Goal: Task Accomplishment & Management: Check status

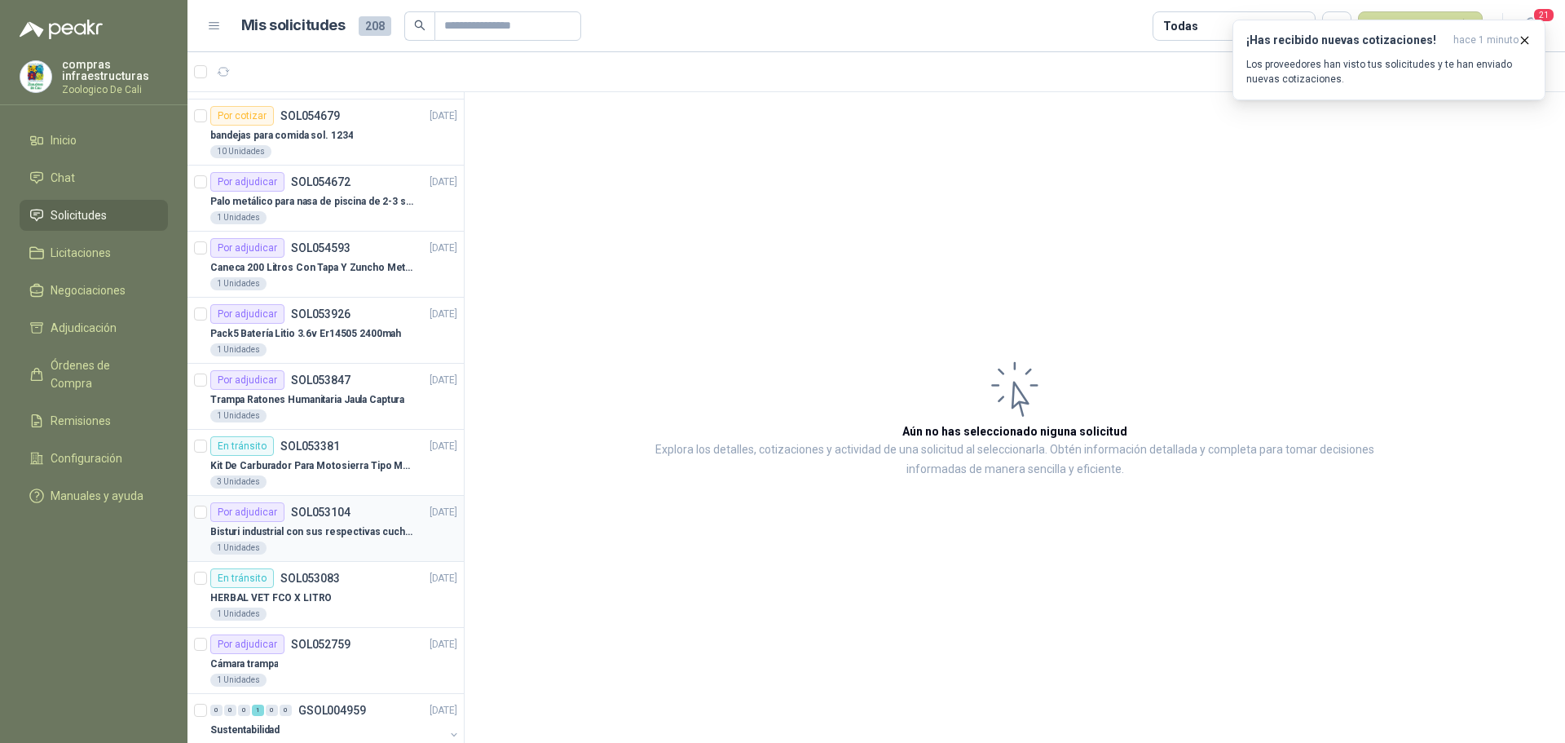
scroll to position [163, 0]
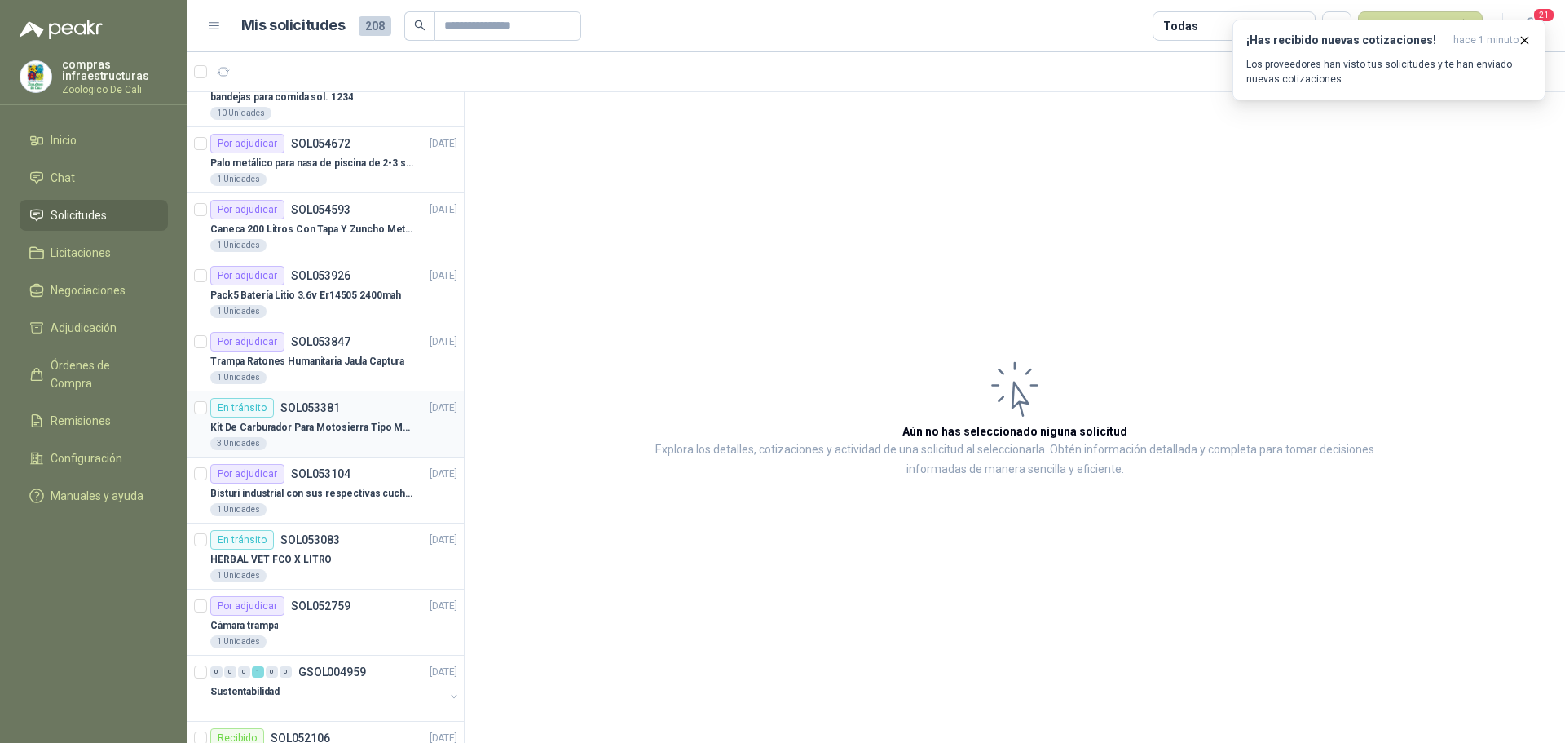
click at [339, 406] on div "En tránsito SOL053381 [DATE]" at bounding box center [333, 408] width 247 height 20
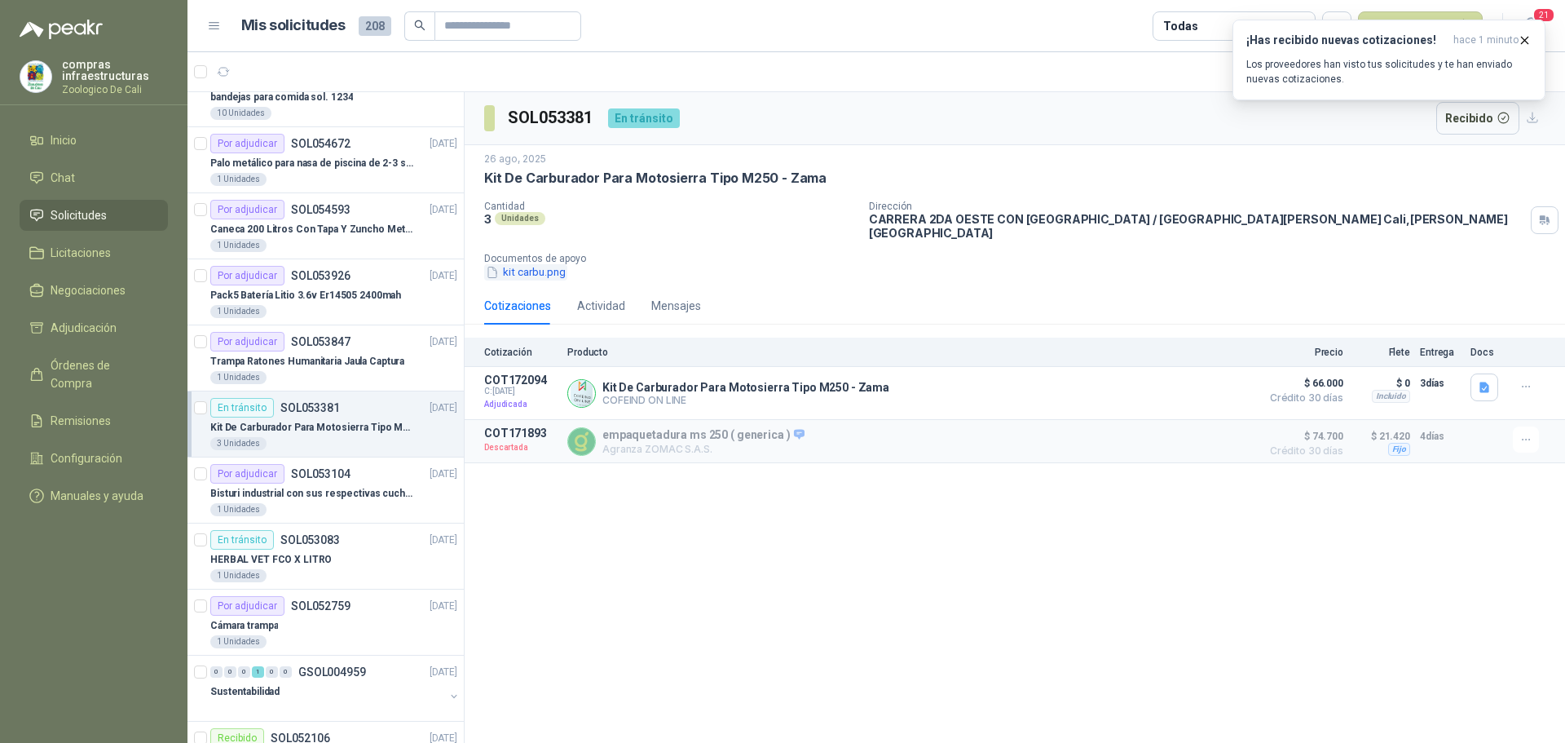
click at [552, 265] on button "kit carbu.png" at bounding box center [525, 272] width 83 height 17
click at [1467, 128] on button "Recibido" at bounding box center [1478, 118] width 84 height 33
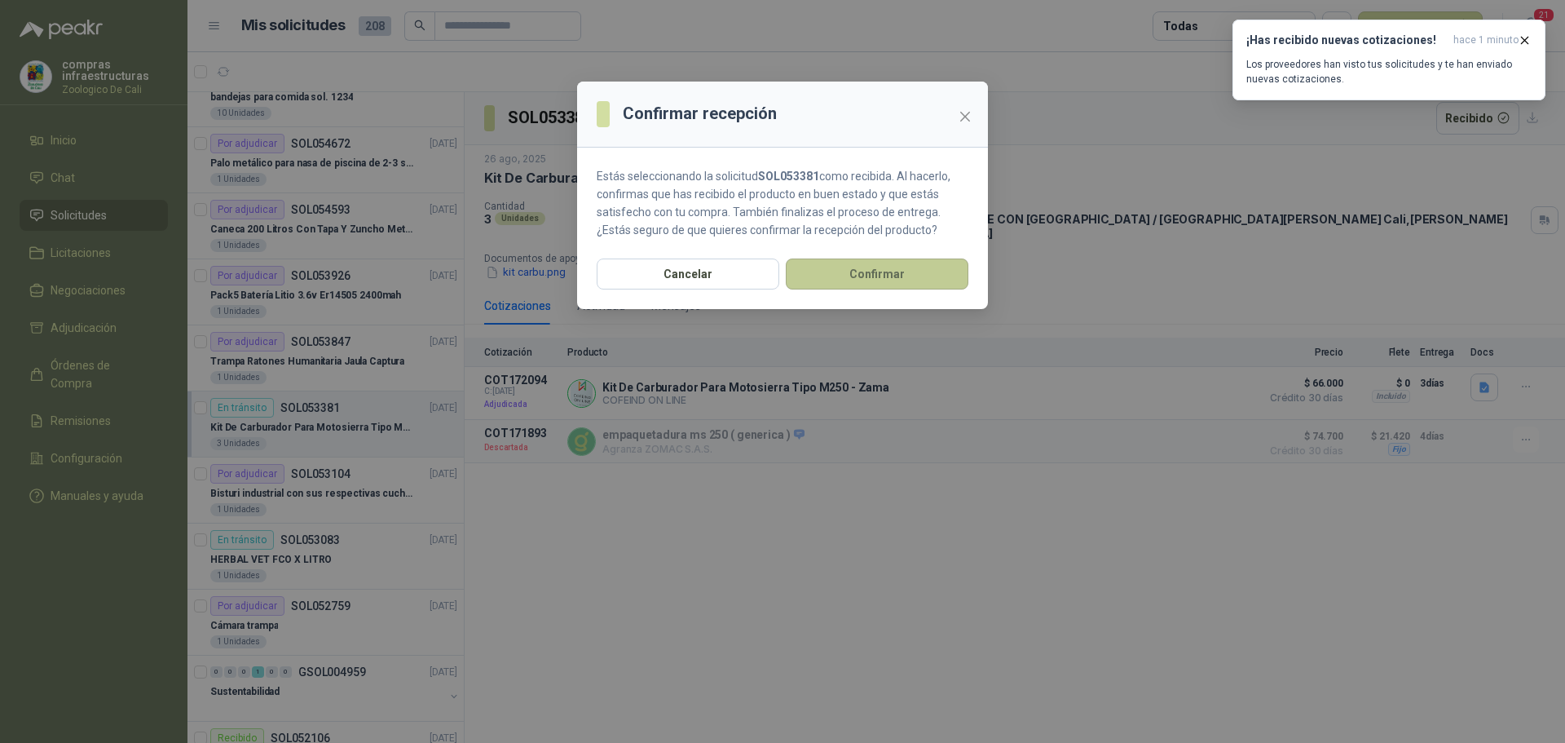
click at [923, 278] on button "Confirmar" at bounding box center [877, 273] width 183 height 31
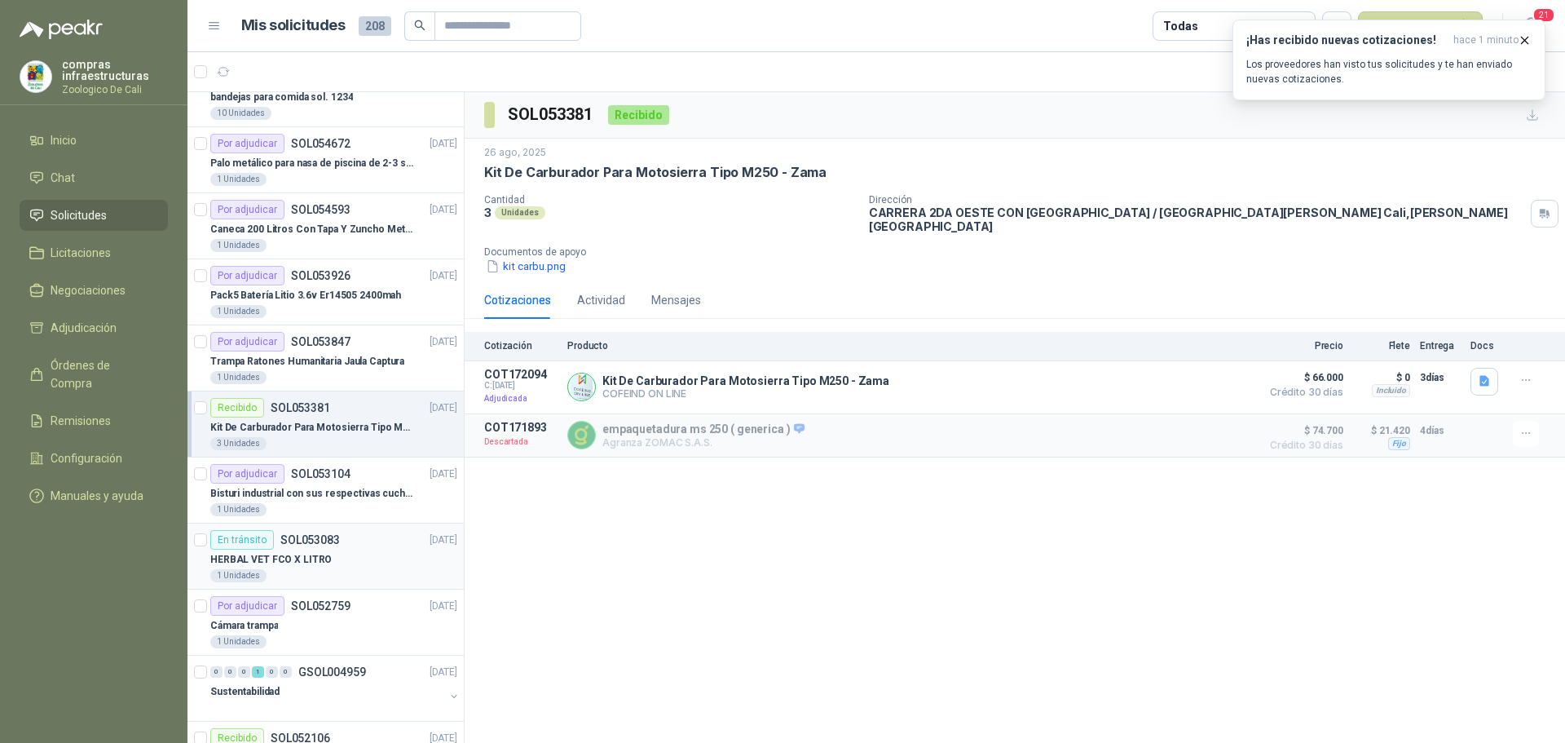
scroll to position [326, 0]
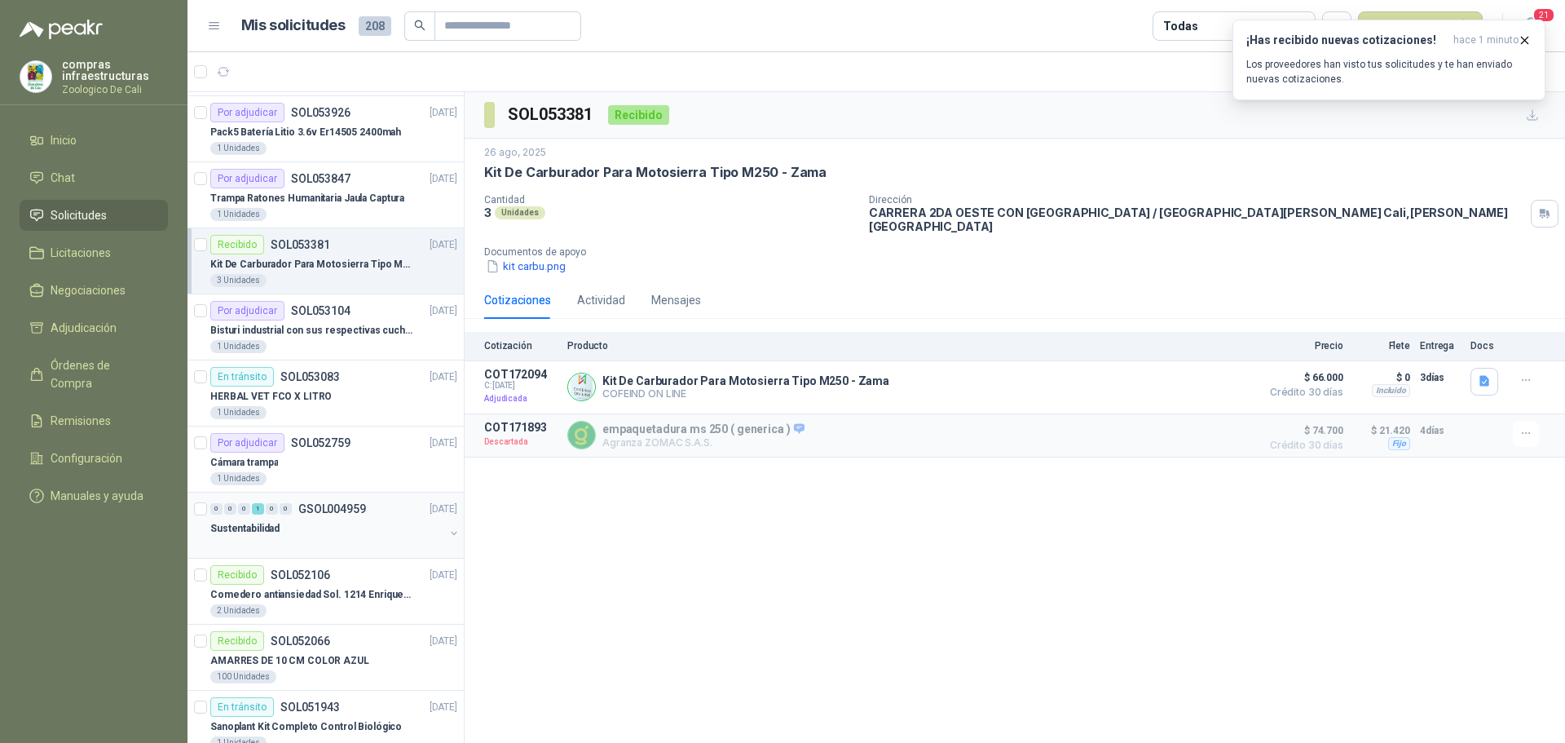
click at [377, 518] on div "Sustentabilidad" at bounding box center [327, 528] width 234 height 20
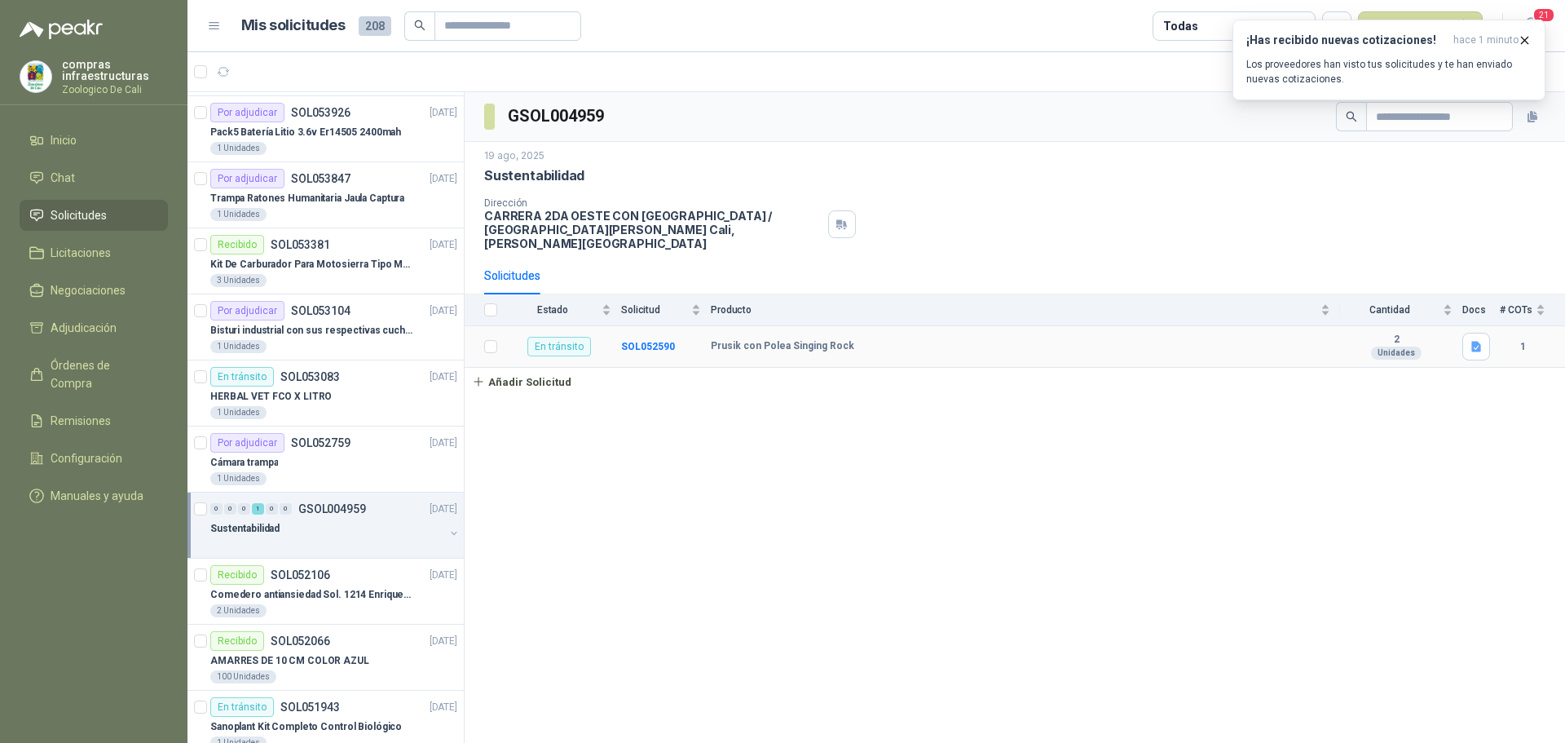
click at [565, 337] on div "En tránsito" at bounding box center [559, 347] width 64 height 20
click at [510, 257] on div "Solicitudes" at bounding box center [512, 275] width 56 height 37
click at [564, 338] on div "En tránsito" at bounding box center [559, 347] width 64 height 20
click at [558, 175] on p "Sustentabilidad" at bounding box center [534, 175] width 100 height 17
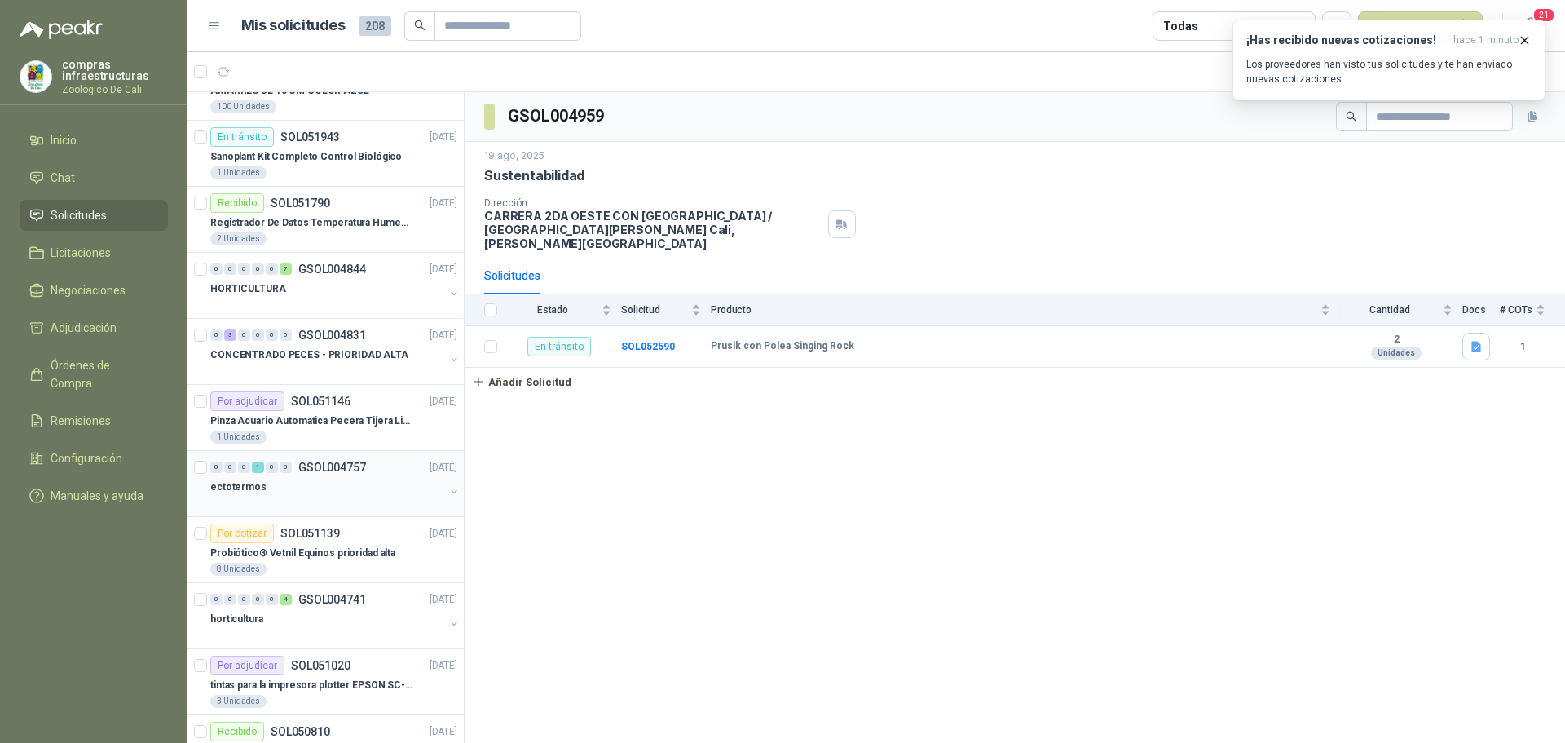
click at [359, 492] on div "ectotermos" at bounding box center [327, 487] width 234 height 20
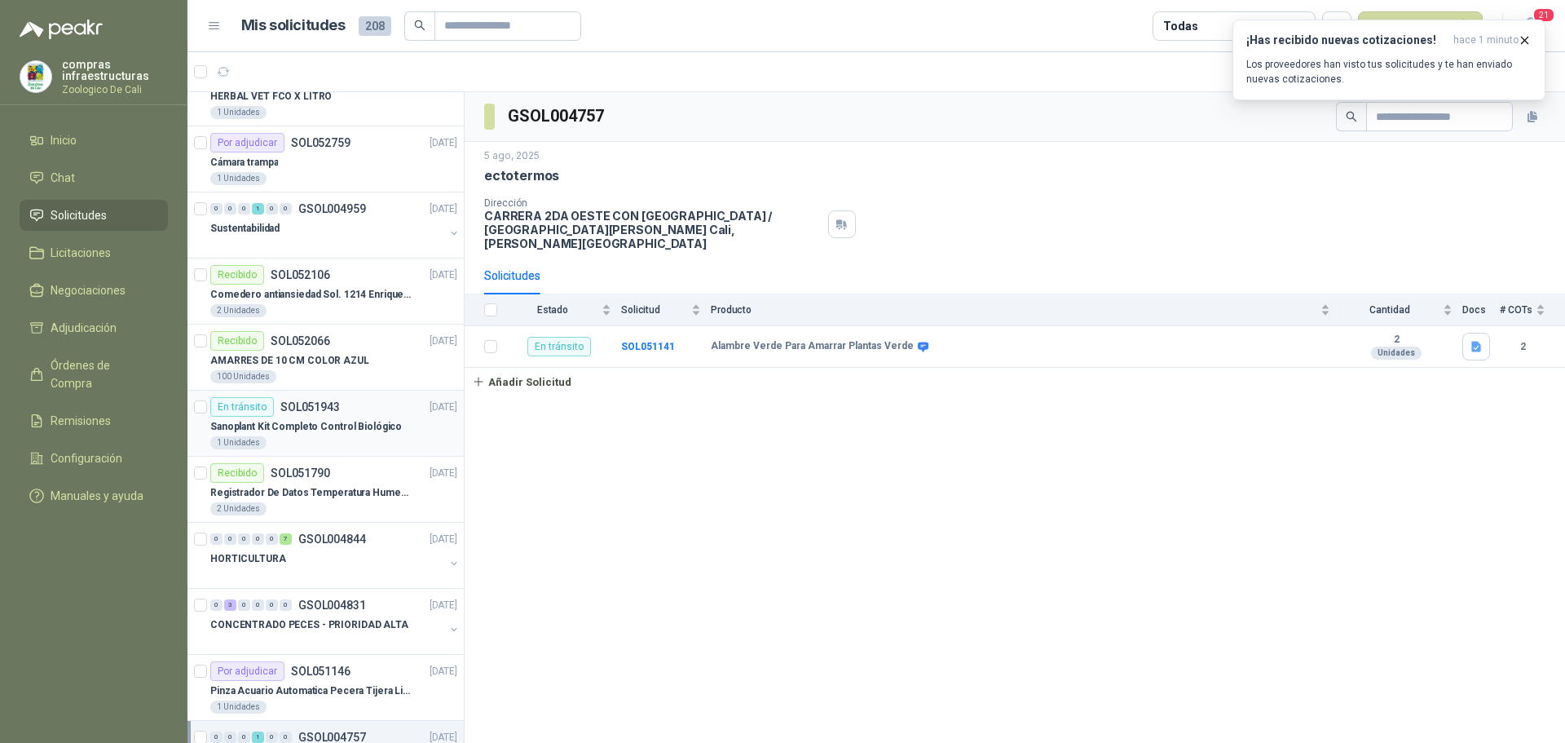
scroll to position [651, 0]
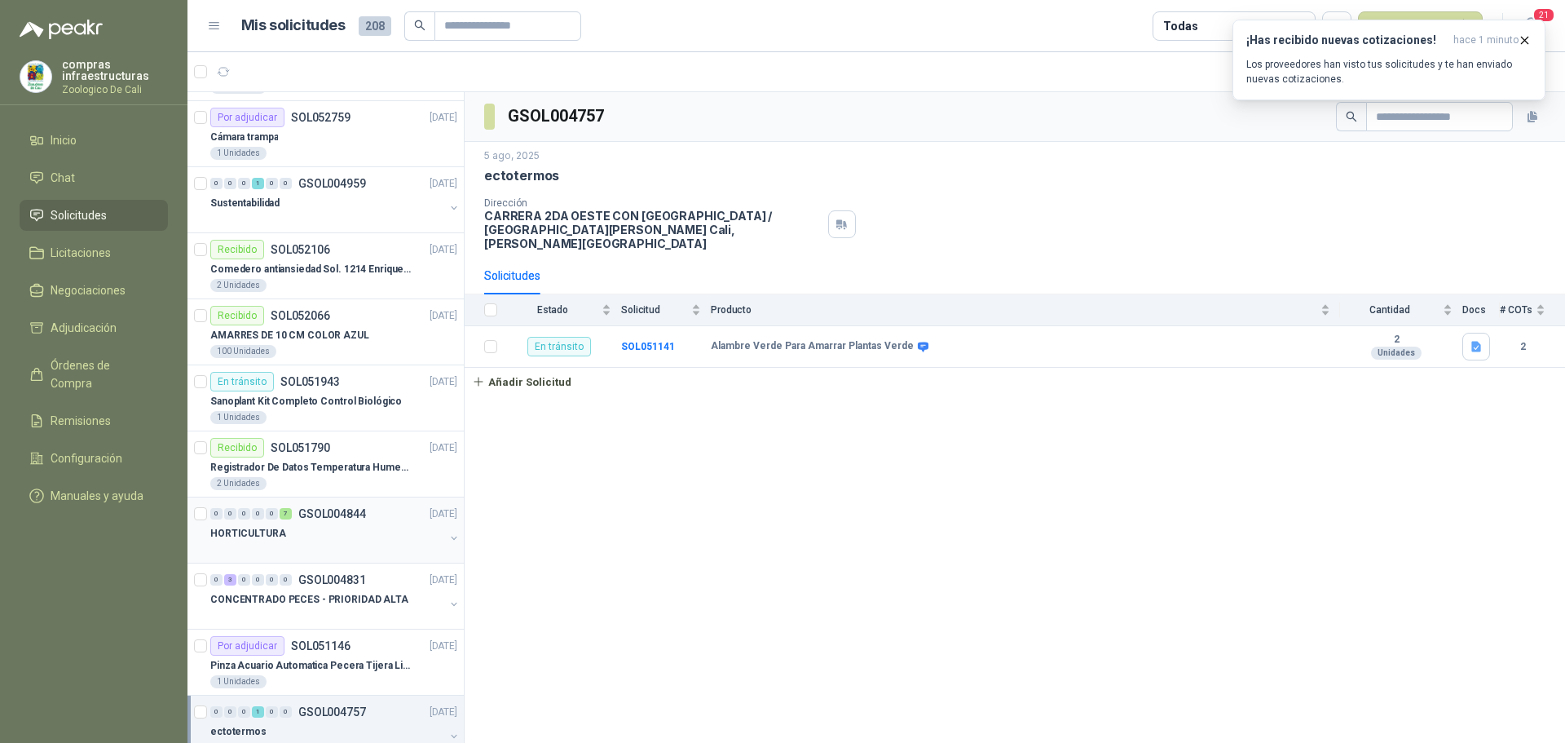
click at [313, 530] on div "HORTICULTURA" at bounding box center [327, 533] width 234 height 20
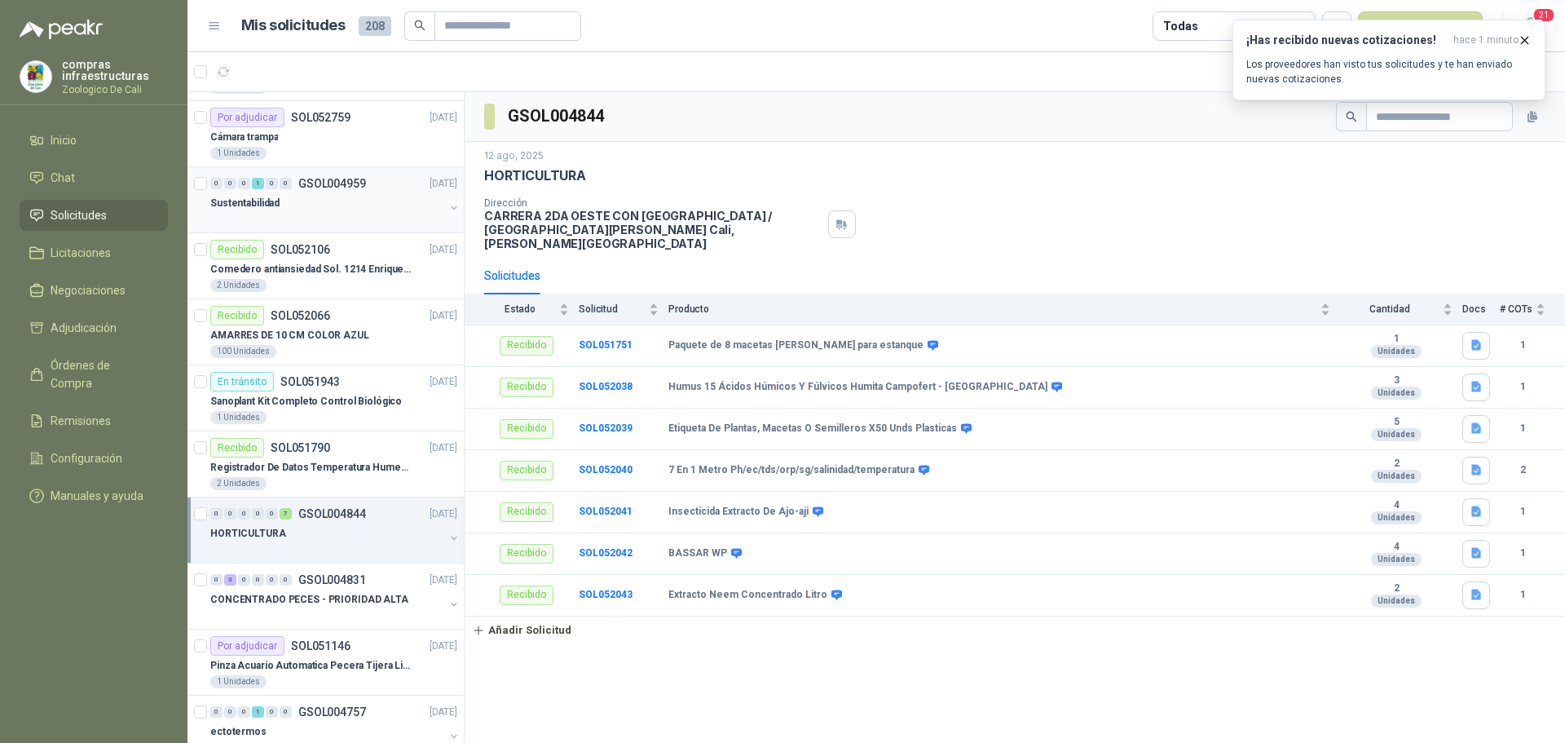
click at [293, 192] on div "0 0 0 1 0 0 GSOL004959 [DATE]" at bounding box center [335, 184] width 250 height 20
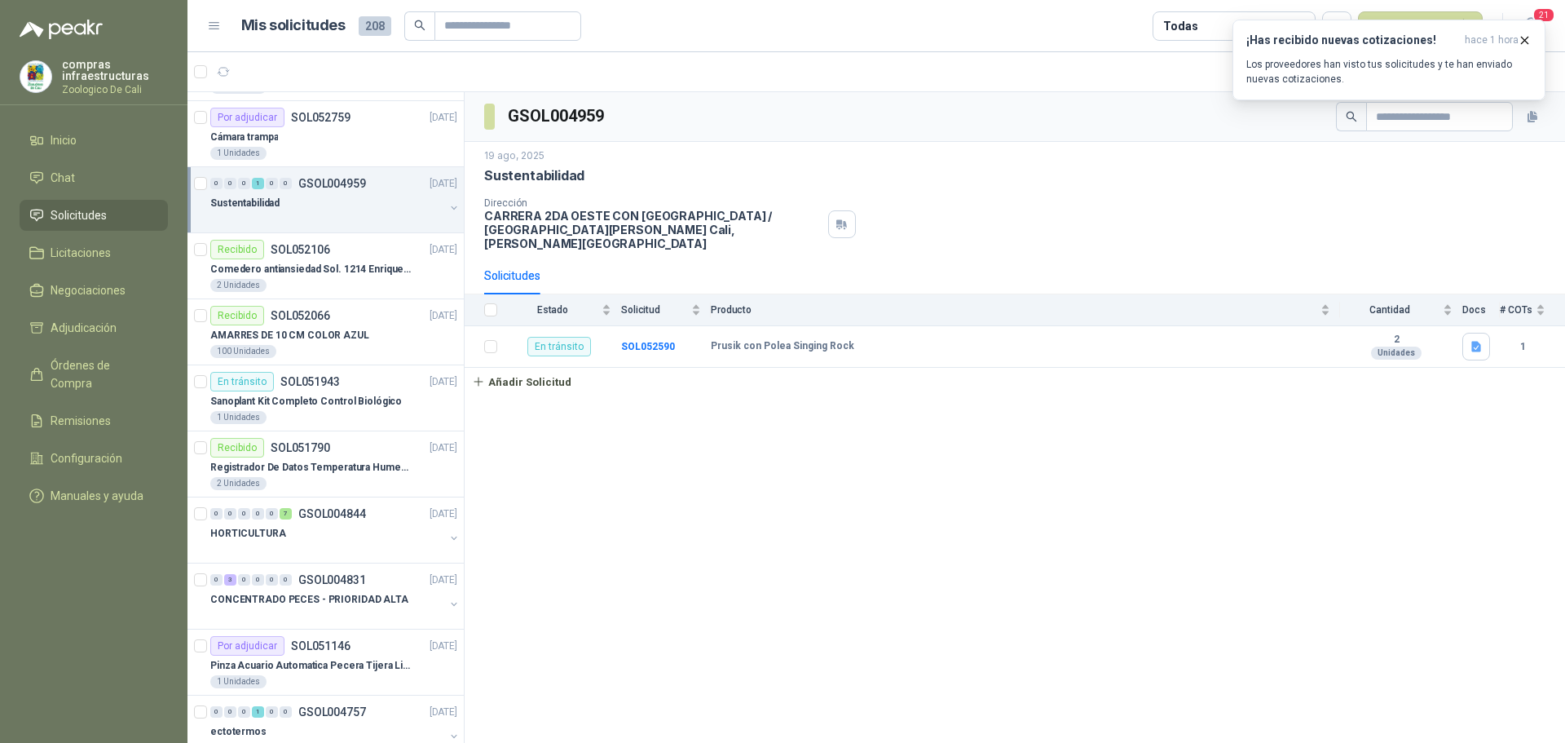
click at [102, 218] on span "Solicitudes" at bounding box center [79, 215] width 56 height 18
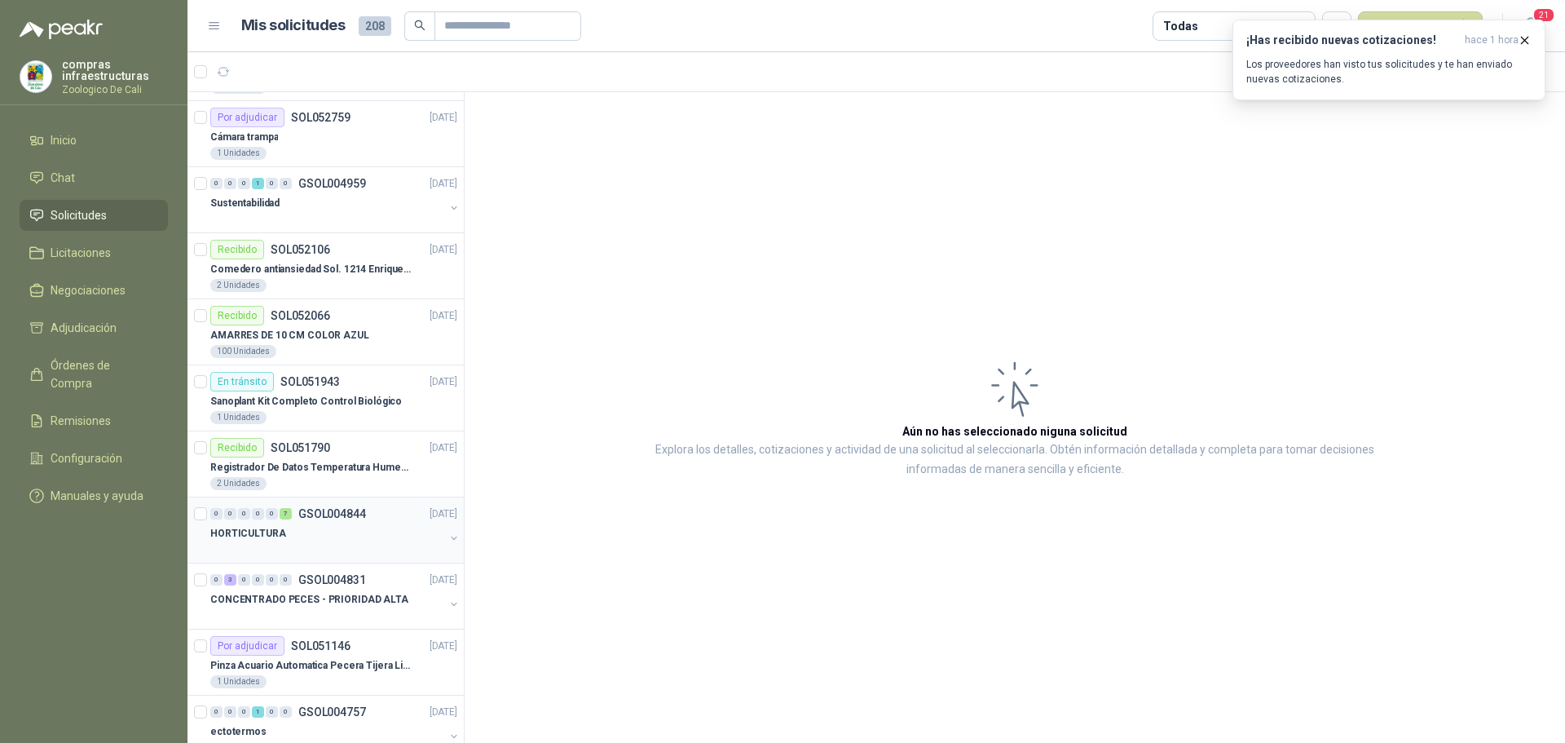
scroll to position [652, 0]
click at [319, 530] on div "HORTICULTURA" at bounding box center [327, 533] width 234 height 20
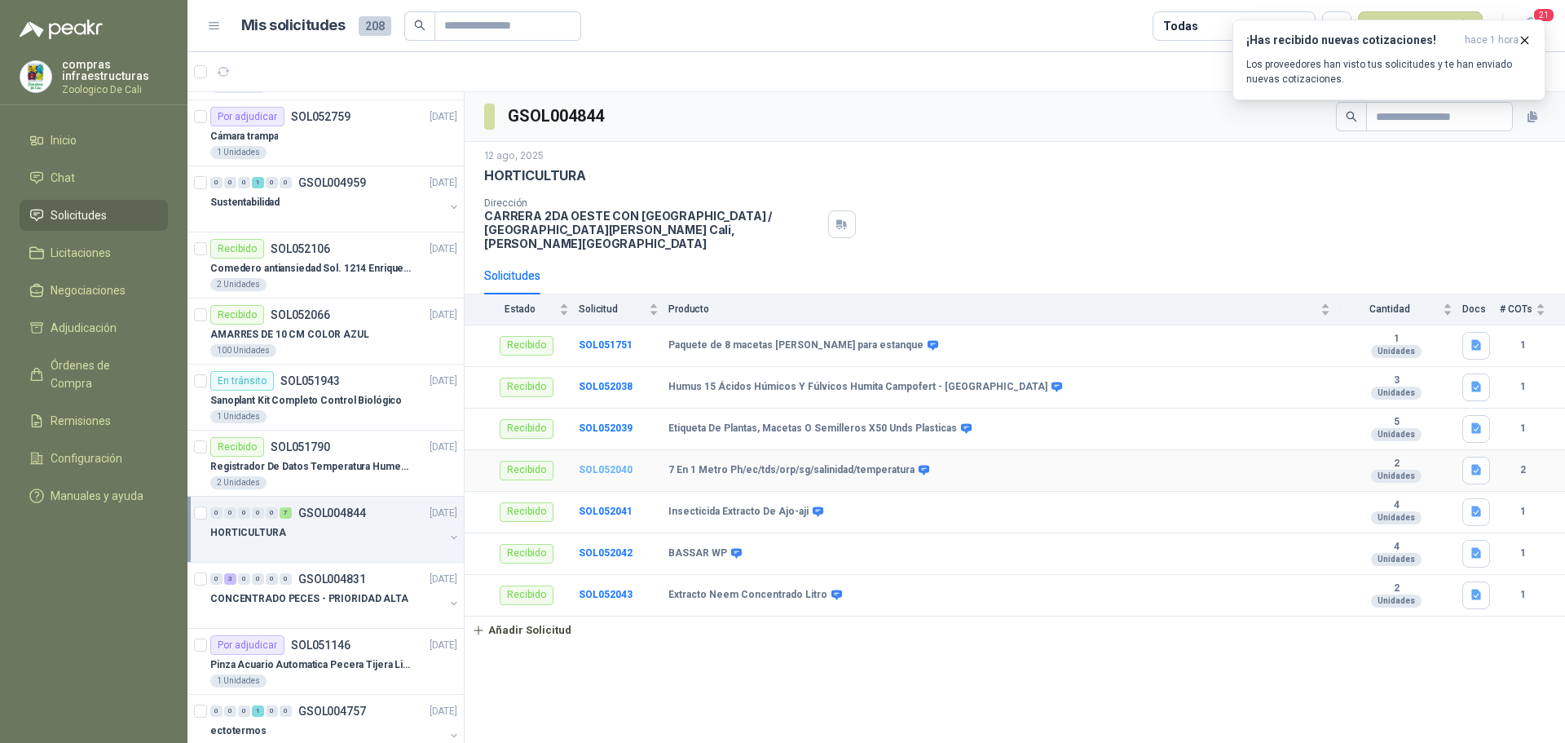
click at [585, 464] on b "SOL052040" at bounding box center [606, 469] width 54 height 11
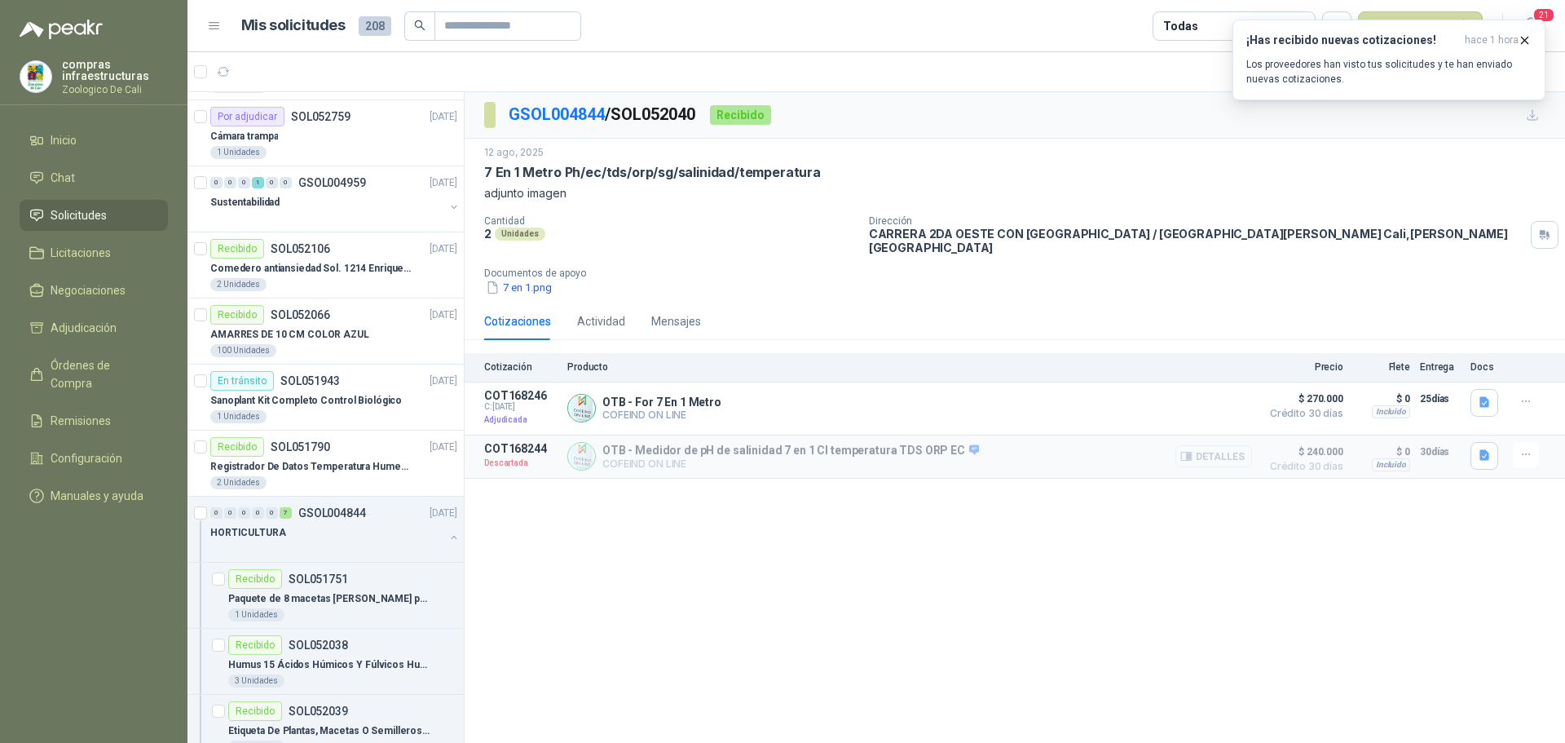
click at [1224, 452] on button "Detalles" at bounding box center [1214, 456] width 77 height 22
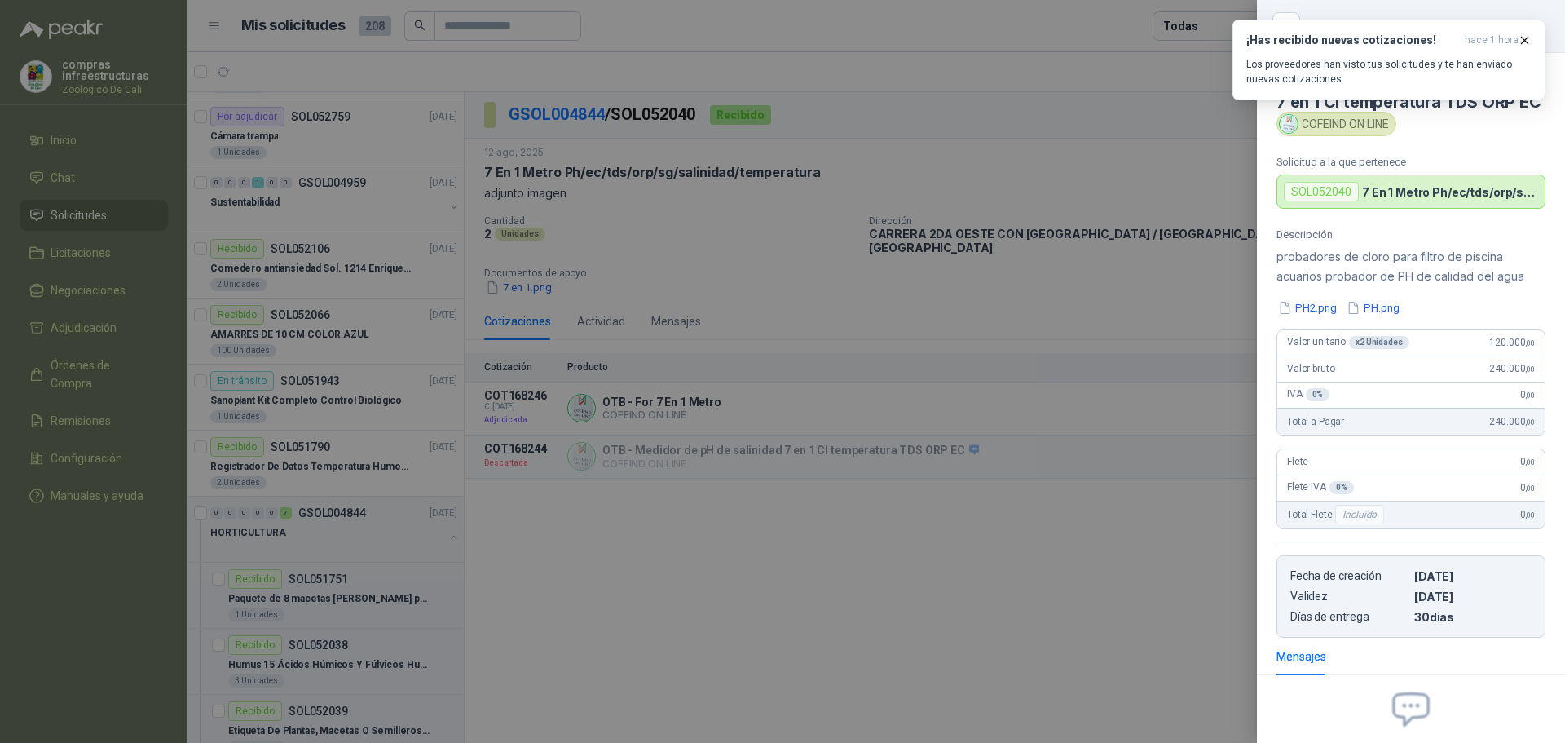
scroll to position [199, 0]
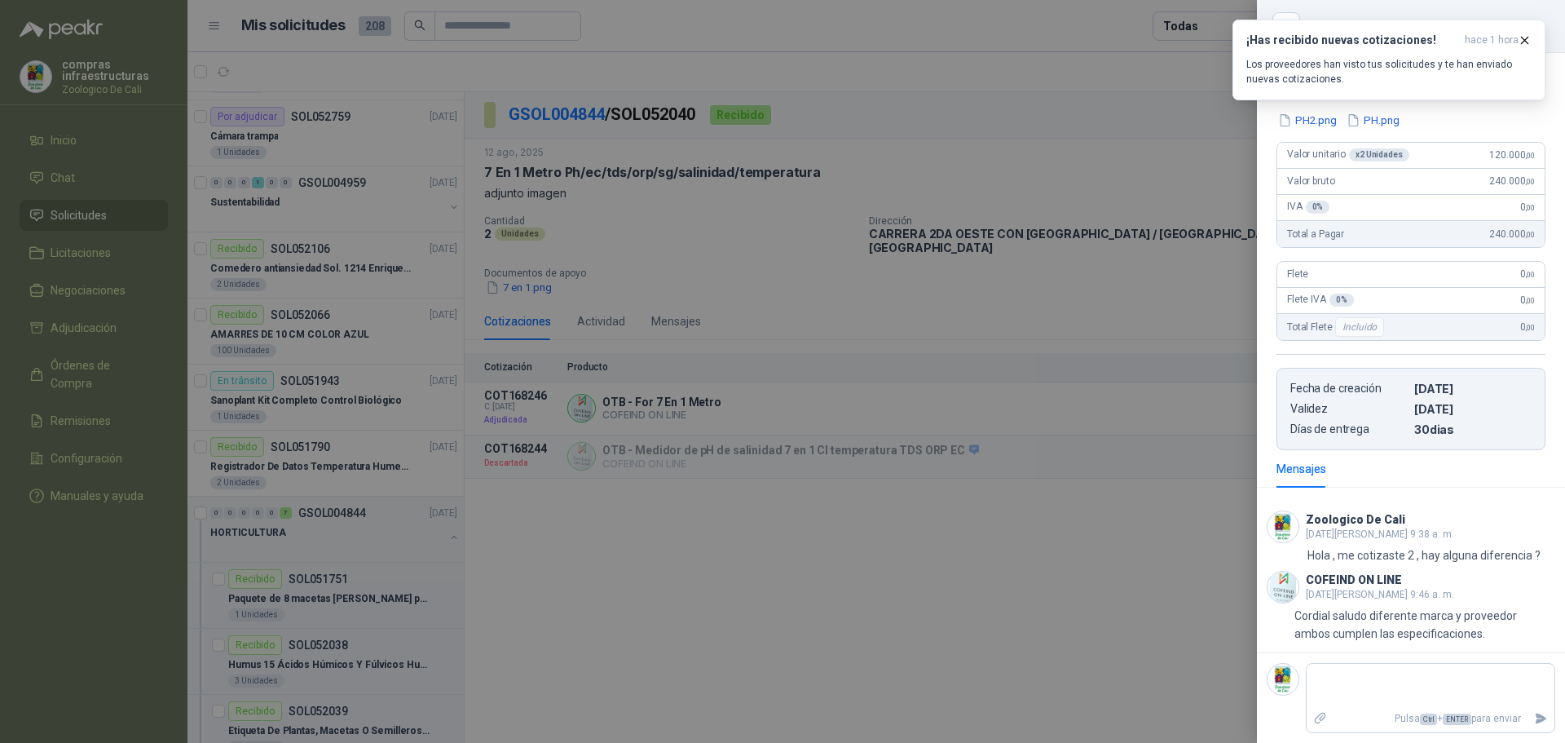
click at [1032, 605] on div at bounding box center [782, 371] width 1565 height 743
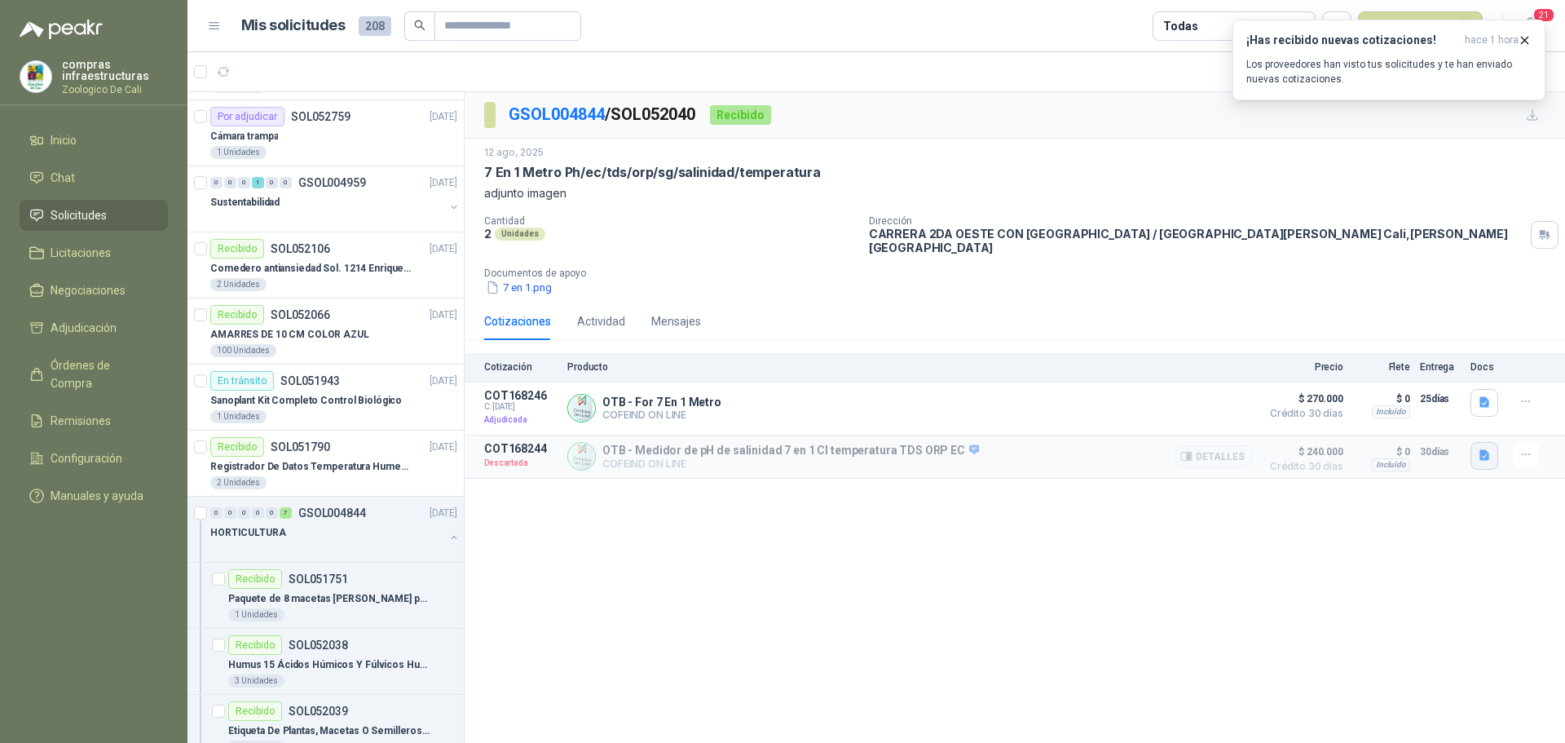
click at [1489, 449] on icon "button" at bounding box center [1485, 455] width 14 height 14
click at [1462, 386] on button "PH2.png" at bounding box center [1457, 392] width 62 height 17
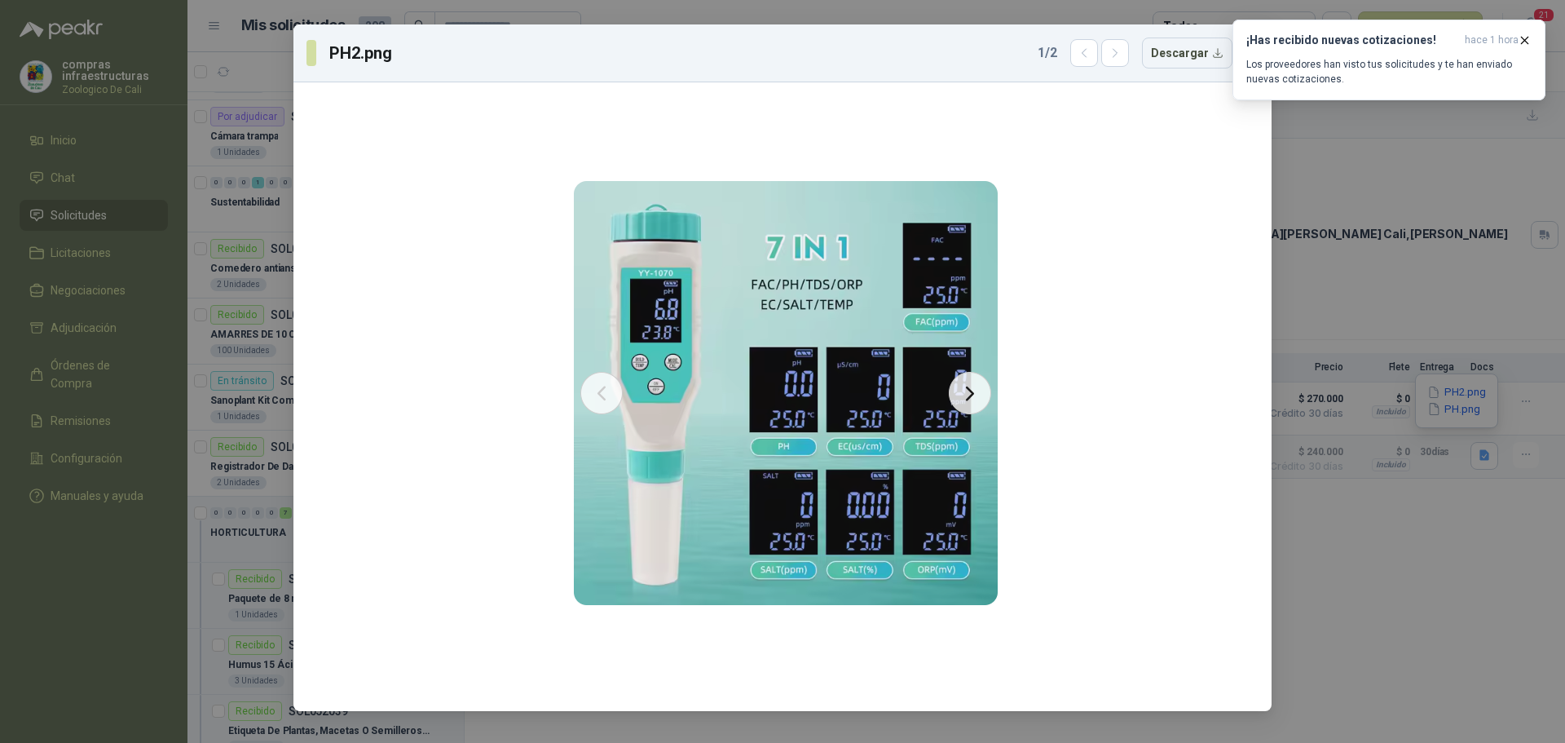
click at [1370, 565] on div "PH2.png 1 / 2 Descargar" at bounding box center [782, 371] width 1565 height 743
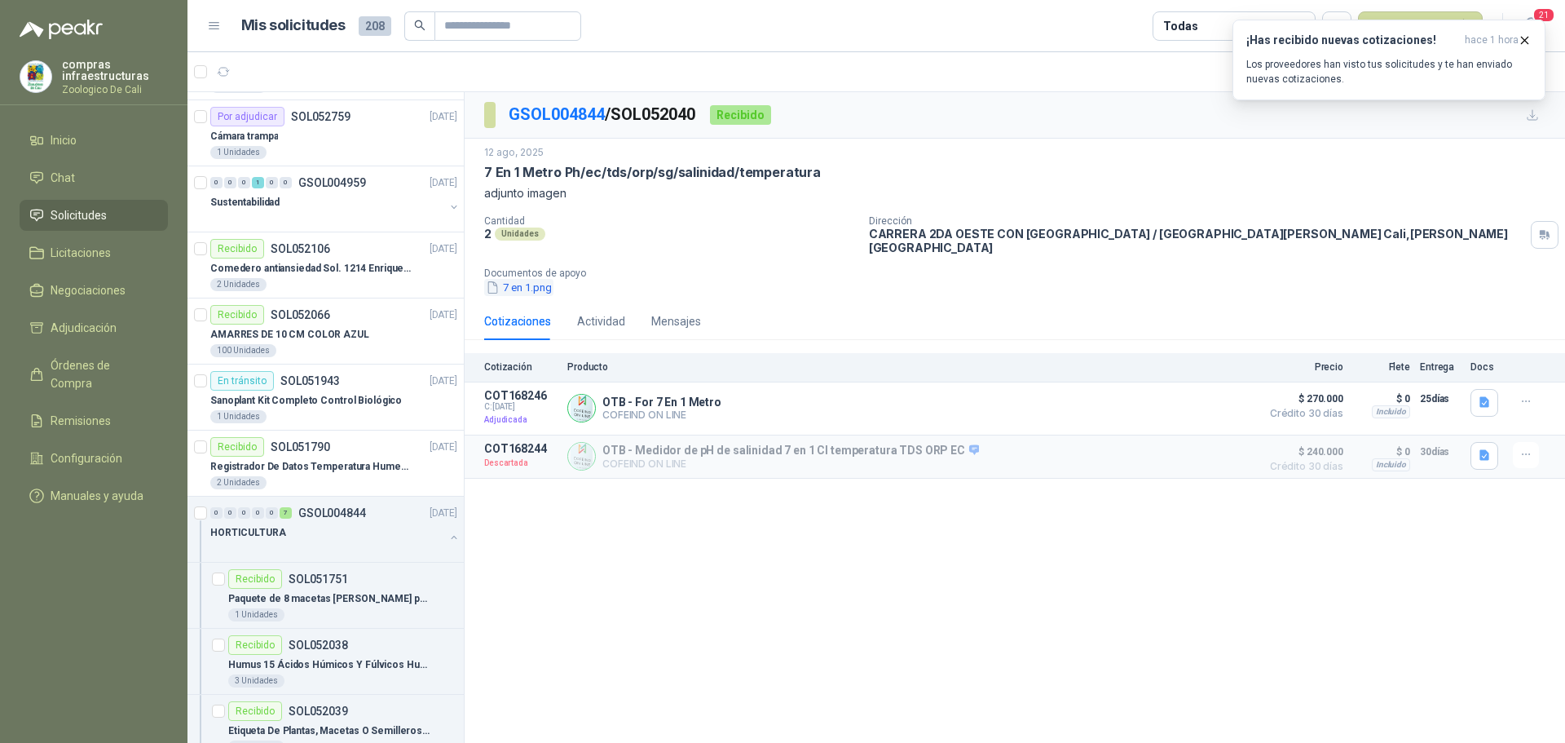
click at [509, 284] on button "7 en 1.png" at bounding box center [518, 287] width 69 height 17
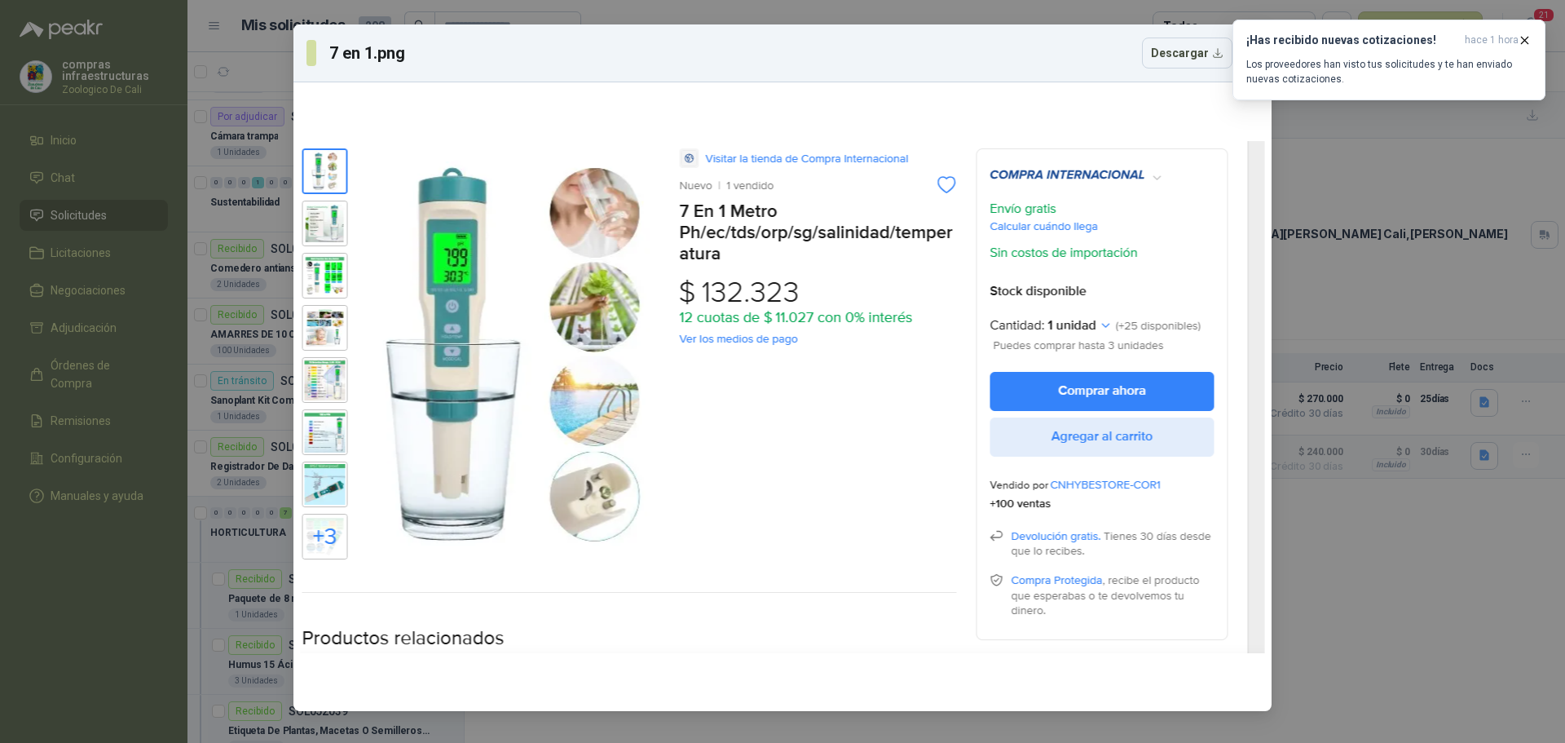
click at [1361, 610] on div "7 en 1.png Descargar" at bounding box center [782, 371] width 1565 height 743
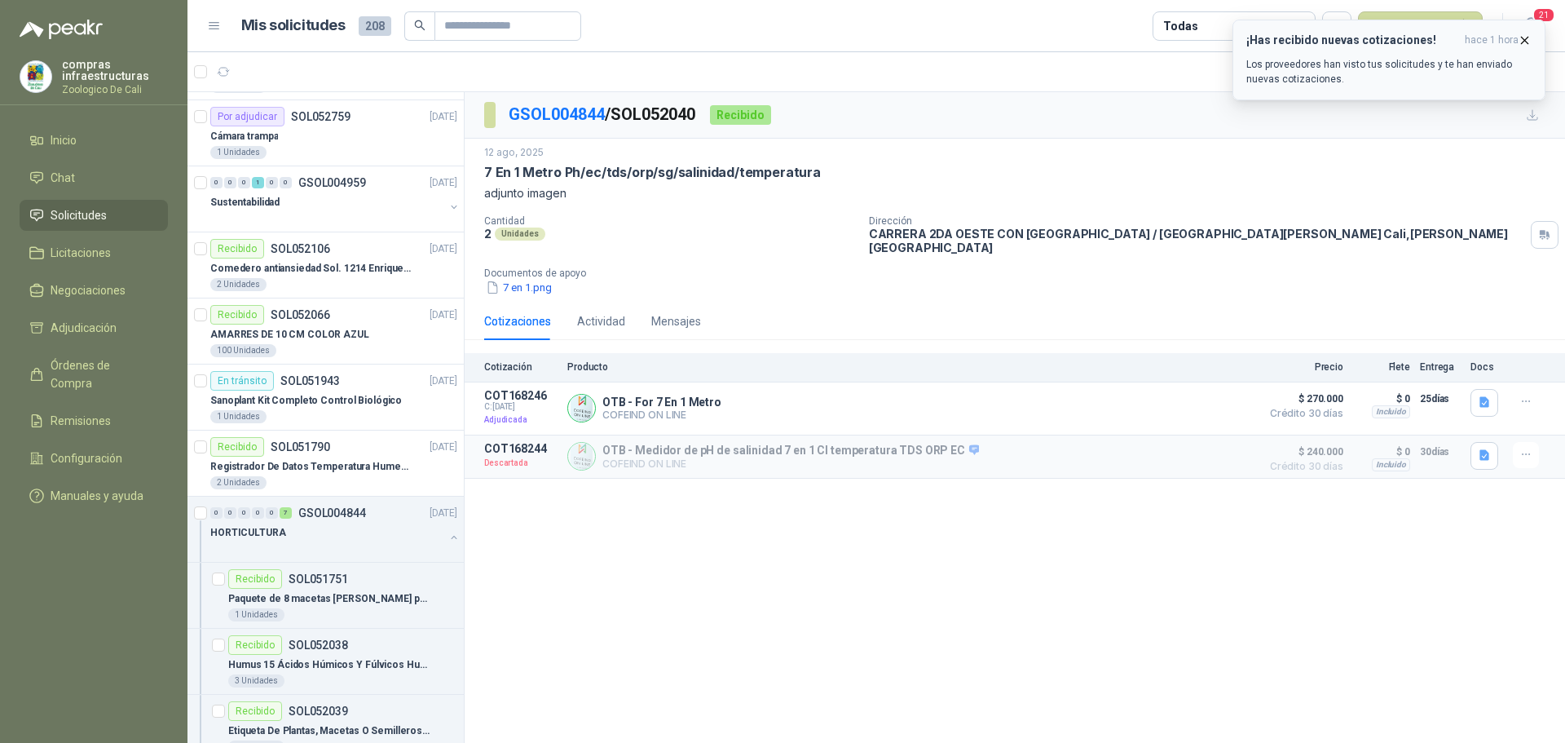
click at [1521, 40] on icon "button" at bounding box center [1525, 40] width 14 height 14
